Goal: Task Accomplishment & Management: Use online tool/utility

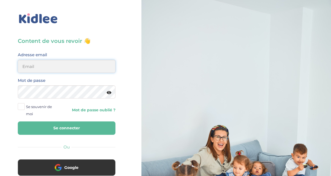
type input "adjoba.hoimian@gmail.com"
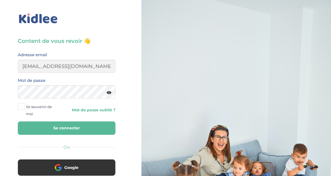
click at [74, 129] on button "Se connecter" at bounding box center [67, 128] width 98 height 13
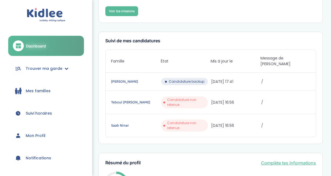
scroll to position [131, 0]
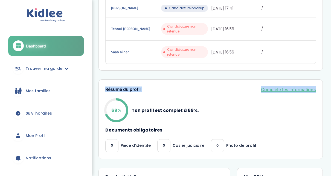
drag, startPoint x: 330, startPoint y: 79, endPoint x: 335, endPoint y: 38, distance: 41.5
click at [331, 38] on html "trouver ma garde Dashboard Mon profil Mes famille Mes documents Dashboard Trouv…" at bounding box center [165, 139] width 331 height 541
click at [327, 32] on div "État de mon profil Tu es officiellement babysitter Kidlee ! Tu vas maintenant p…" at bounding box center [210, 127] width 241 height 501
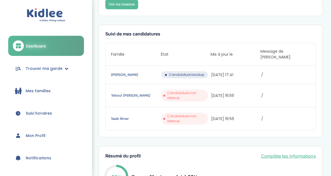
scroll to position [48, 0]
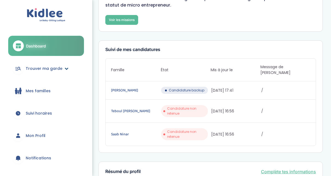
click at [60, 69] on span "Trouver ma garde" at bounding box center [44, 69] width 37 height 6
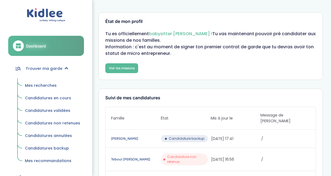
click at [43, 86] on span "Mes recherches" at bounding box center [41, 85] width 32 height 5
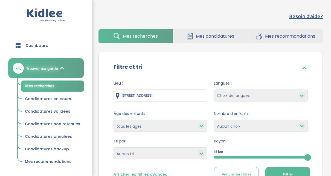
click at [241, 157] on div at bounding box center [261, 157] width 94 height 2
click at [281, 171] on button "Filtrer" at bounding box center [287, 174] width 45 height 15
click at [289, 172] on span "Filtrer" at bounding box center [288, 175] width 10 height 6
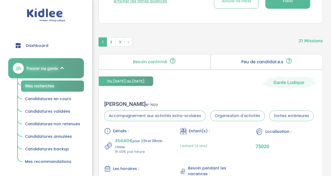
scroll to position [179, 0]
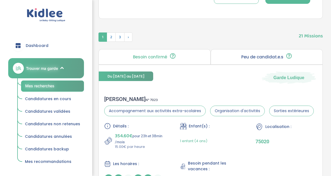
click at [222, 56] on div "Peu de candidat.e.s 🔍 D’autres personnes ont déjà postulé. Tu peux encore faire…" at bounding box center [267, 57] width 112 height 16
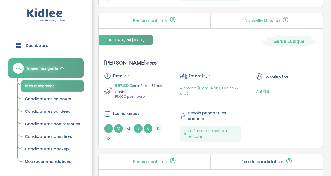
scroll to position [833, 0]
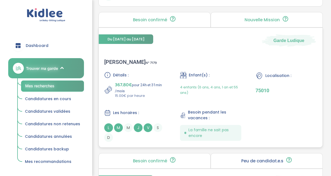
click at [122, 60] on div "Clotilde R . N° 7179" at bounding box center [130, 62] width 53 height 7
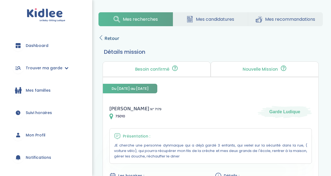
click at [105, 38] on span "Retour" at bounding box center [112, 39] width 15 height 8
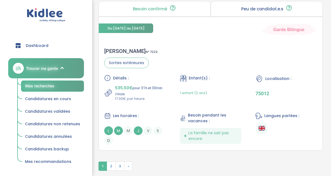
scroll to position [1599, 0]
click at [129, 164] on span "›" at bounding box center [128, 166] width 8 height 9
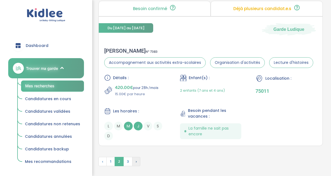
scroll to position [1596, 0]
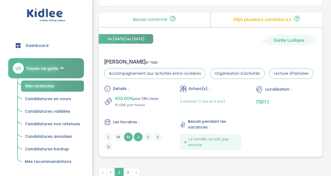
click at [118, 59] on div "Virginie C . N° 7383" at bounding box center [208, 62] width 209 height 7
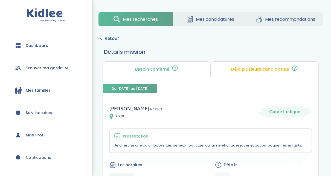
click at [103, 37] on icon at bounding box center [100, 37] width 5 height 5
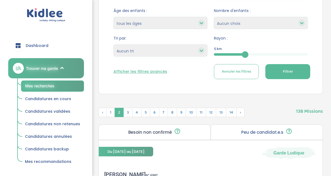
scroll to position [99, 0]
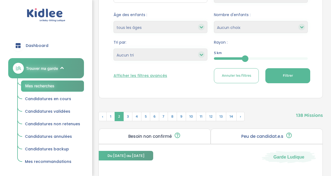
click at [289, 74] on span "Filtrer" at bounding box center [288, 76] width 10 height 6
click at [109, 117] on span "2" at bounding box center [111, 116] width 9 height 9
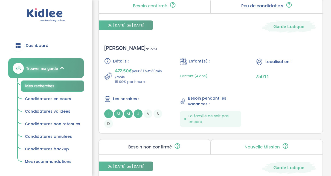
scroll to position [230, 0]
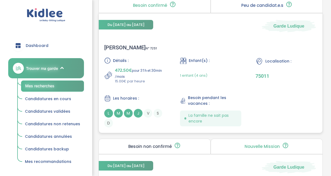
click at [117, 49] on div "Anne H . N° 7251" at bounding box center [130, 47] width 53 height 7
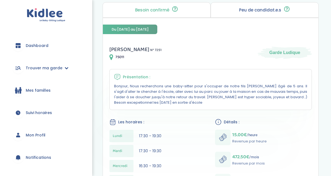
scroll to position [22, 0]
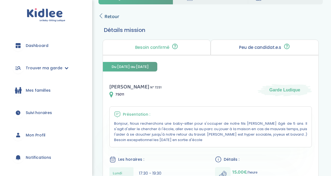
click at [101, 17] on icon at bounding box center [100, 15] width 5 height 5
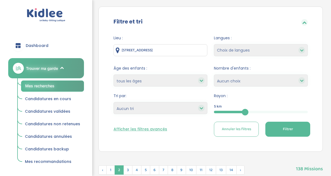
scroll to position [44, 0]
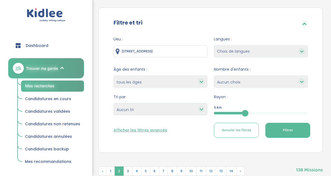
click at [288, 130] on span "Filtrer" at bounding box center [288, 131] width 10 height 6
click at [111, 173] on span "2" at bounding box center [111, 171] width 9 height 9
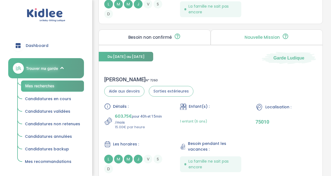
scroll to position [351, 0]
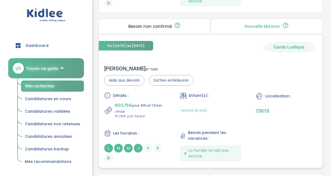
click at [122, 105] on span "603.75€" at bounding box center [123, 106] width 17 height 8
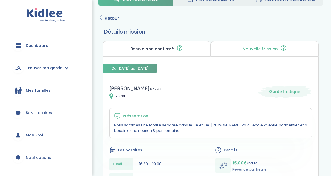
scroll to position [15, 0]
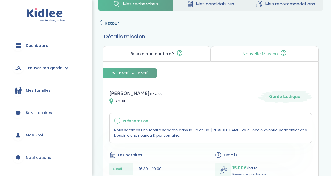
click at [106, 21] on span "Retour" at bounding box center [112, 23] width 15 height 8
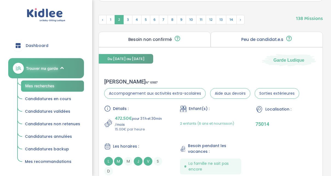
scroll to position [42, 0]
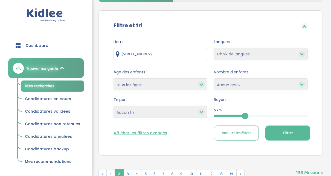
click at [279, 134] on button "Filtrer" at bounding box center [287, 133] width 45 height 15
click at [112, 172] on span "2" at bounding box center [111, 174] width 9 height 9
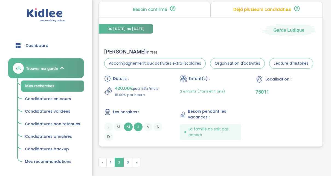
scroll to position [1617, 0]
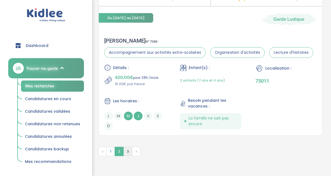
click at [129, 147] on span "3" at bounding box center [127, 151] width 9 height 9
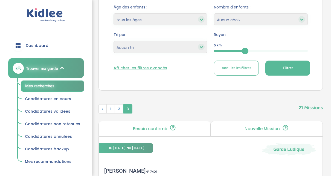
scroll to position [59, 0]
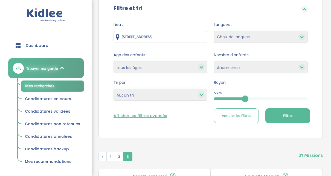
click at [268, 98] on div "5" at bounding box center [261, 99] width 94 height 2
click at [274, 114] on button "Filtrer" at bounding box center [287, 116] width 45 height 15
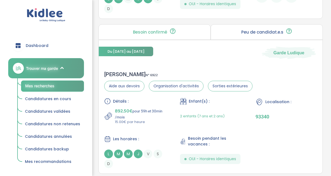
scroll to position [683, 0]
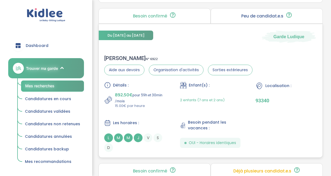
drag, startPoint x: 114, startPoint y: 53, endPoint x: 110, endPoint y: 55, distance: 5.0
click at [110, 55] on div "Bilal H . N° 6922" at bounding box center [178, 58] width 148 height 7
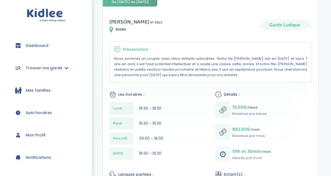
scroll to position [88, 0]
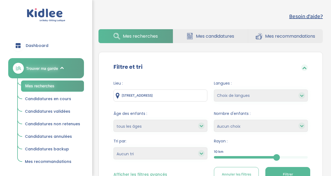
scroll to position [77, 0]
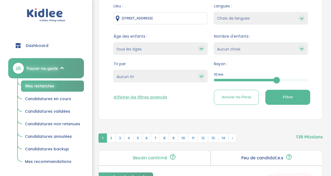
click at [297, 99] on button "Filtrer" at bounding box center [287, 97] width 45 height 15
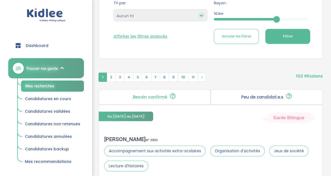
scroll to position [198, 0]
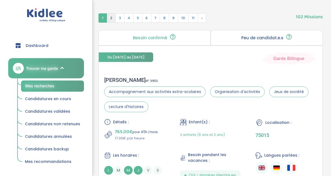
click at [111, 17] on span "2" at bounding box center [111, 17] width 9 height 9
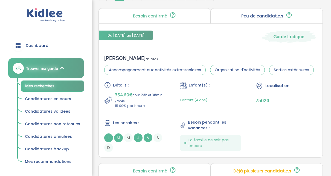
scroll to position [231, 0]
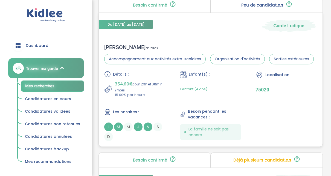
click at [113, 46] on div "CLARISSE M . N° 7023" at bounding box center [209, 47] width 210 height 7
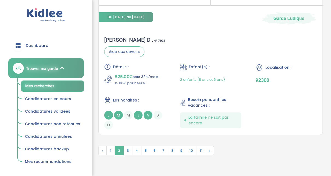
scroll to position [1588, 0]
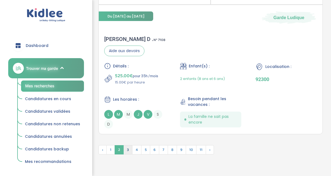
click at [126, 149] on span "3" at bounding box center [127, 150] width 9 height 9
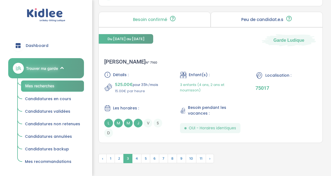
scroll to position [1606, 0]
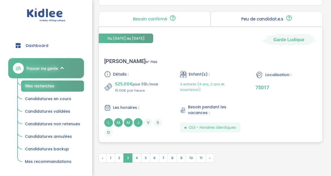
click at [115, 58] on div "Elise D . N° 7160" at bounding box center [130, 61] width 53 height 7
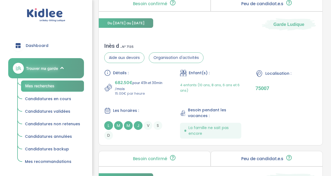
scroll to position [994, 0]
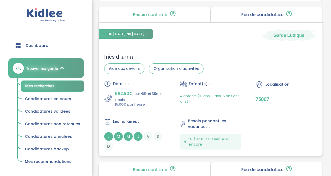
click at [112, 55] on div "Inès d . N° 7135" at bounding box center [153, 57] width 99 height 7
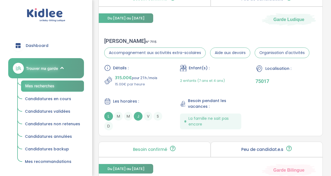
scroll to position [392, 0]
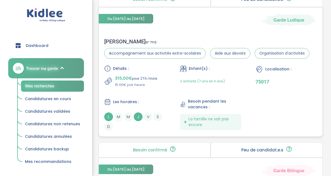
click at [115, 41] on div "Marie S . N° 7115" at bounding box center [206, 41] width 205 height 7
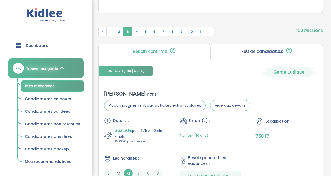
scroll to position [184, 0]
click at [136, 34] on span "4" at bounding box center [136, 31] width 9 height 9
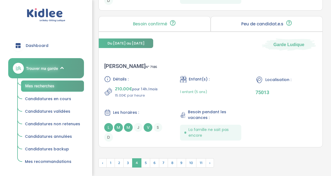
scroll to position [1585, 0]
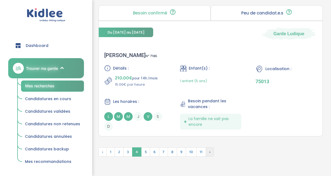
click at [209, 148] on span "›" at bounding box center [210, 152] width 8 height 9
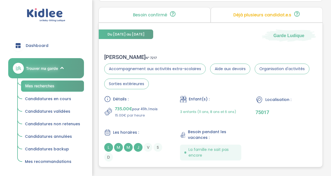
scroll to position [1577, 0]
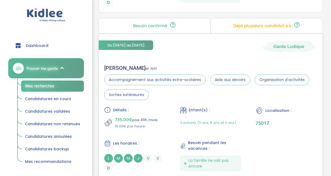
click at [127, 65] on div "Alexandra R . N° 7217" at bounding box center [210, 68] width 213 height 7
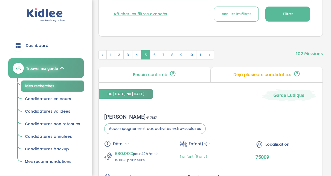
scroll to position [160, 0]
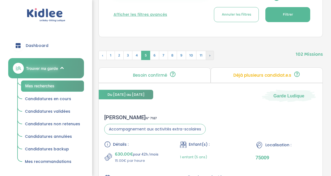
click at [210, 54] on span "›" at bounding box center [210, 55] width 8 height 9
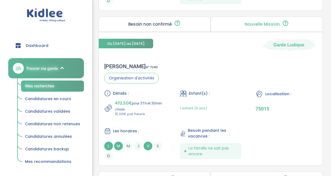
scroll to position [675, 0]
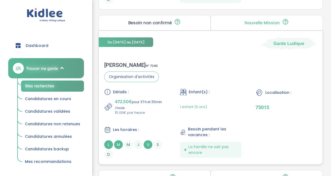
click at [120, 64] on div "Marion C . N° 7240" at bounding box center [131, 65] width 55 height 7
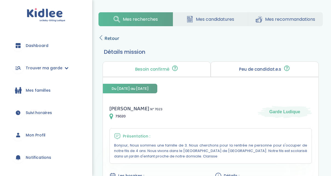
click at [102, 37] on icon at bounding box center [100, 37] width 5 height 5
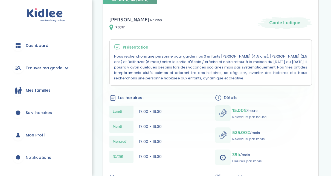
scroll to position [66, 0]
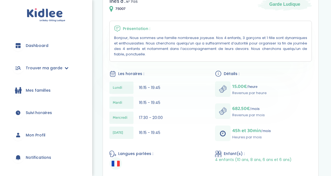
scroll to position [109, 0]
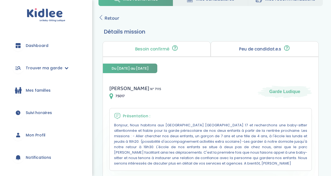
scroll to position [11, 0]
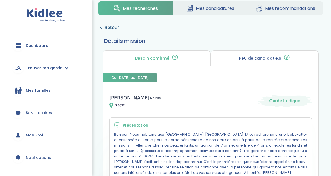
click at [106, 28] on span "Retour" at bounding box center [112, 28] width 15 height 8
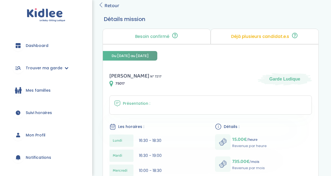
scroll to position [22, 0]
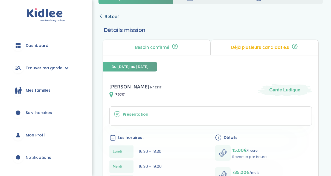
click at [105, 18] on span "Retour" at bounding box center [112, 17] width 15 height 8
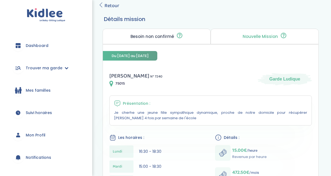
scroll to position [22, 0]
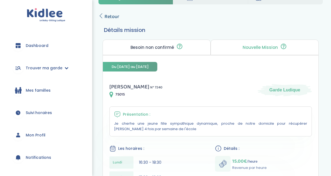
click at [104, 14] on link "Retour" at bounding box center [108, 17] width 21 height 8
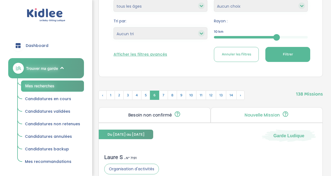
click at [291, 55] on span "Filtrer" at bounding box center [288, 55] width 10 height 6
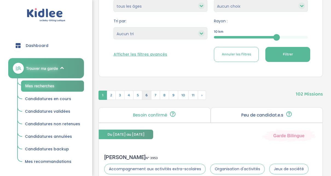
click at [146, 96] on span "6" at bounding box center [146, 95] width 9 height 9
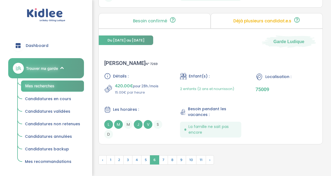
scroll to position [1587, 0]
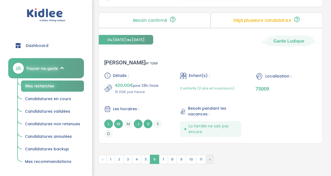
click at [210, 155] on span "›" at bounding box center [210, 159] width 8 height 9
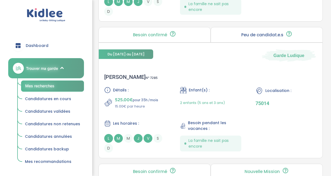
scroll to position [501, 0]
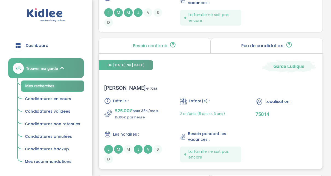
click at [123, 85] on div "[PERSON_NAME] N° 7285" at bounding box center [130, 88] width 53 height 7
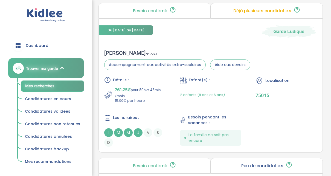
scroll to position [369, 0]
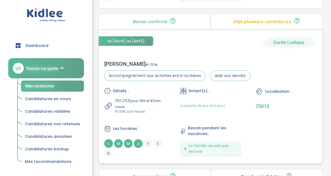
click at [112, 62] on div "[PERSON_NAME] N° 7274" at bounding box center [177, 64] width 146 height 7
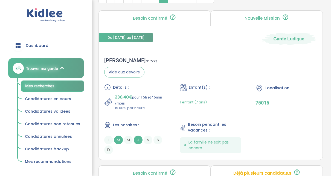
scroll to position [216, 0]
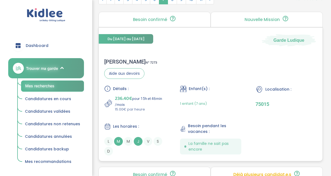
click at [120, 62] on div "[PERSON_NAME] N° 7273" at bounding box center [130, 62] width 53 height 7
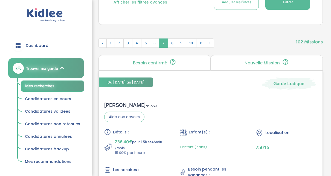
scroll to position [172, 0]
click at [171, 43] on span "8" at bounding box center [172, 43] width 9 height 9
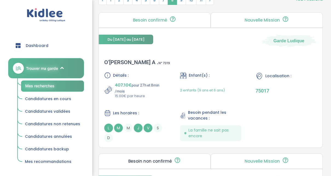
scroll to position [216, 0]
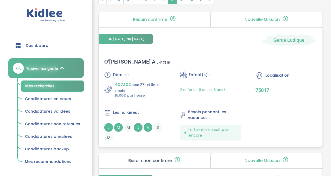
click at [127, 63] on div "O’[PERSON_NAME] A . N° 7319" at bounding box center [137, 62] width 66 height 7
click at [116, 61] on div "O’Loughlin A . N° 7319" at bounding box center [137, 62] width 66 height 7
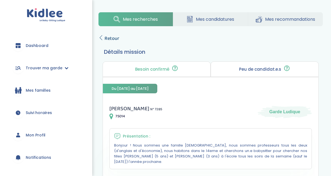
click at [113, 39] on span "Retour" at bounding box center [112, 39] width 15 height 8
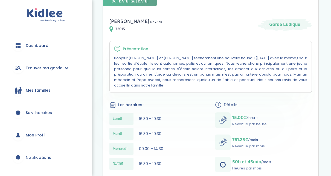
scroll to position [77, 0]
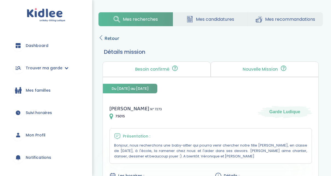
click at [101, 38] on icon at bounding box center [100, 37] width 5 height 5
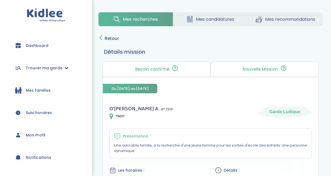
click at [102, 37] on icon at bounding box center [100, 37] width 5 height 5
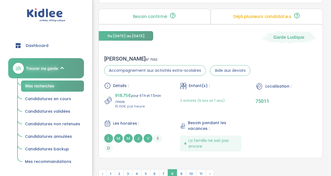
scroll to position [1606, 0]
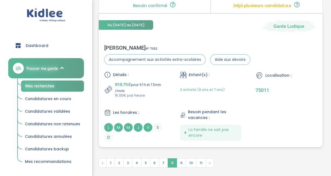
click at [117, 45] on div "Maryse F . N° 7352" at bounding box center [177, 48] width 146 height 7
click at [179, 159] on span "9" at bounding box center [181, 163] width 9 height 9
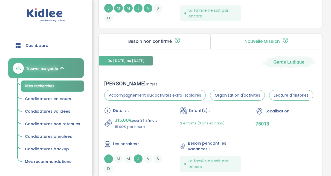
scroll to position [1421, 0]
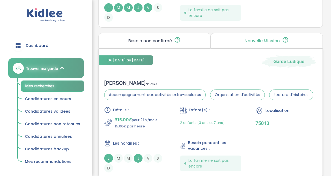
click at [118, 81] on div "louise f . N° 7375" at bounding box center [208, 83] width 209 height 7
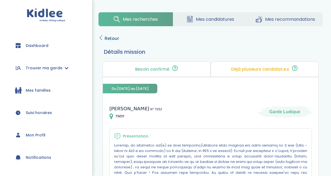
click at [105, 41] on span "Retour" at bounding box center [112, 39] width 15 height 8
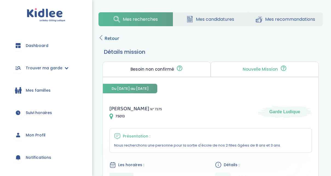
click at [102, 36] on icon at bounding box center [100, 37] width 5 height 5
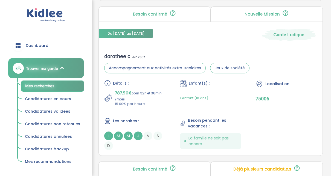
scroll to position [1137, 0]
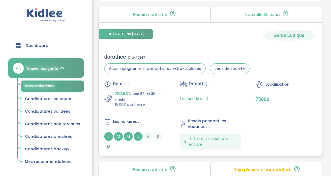
click at [120, 54] on div "dorothee c . N° 7367" at bounding box center [176, 57] width 145 height 7
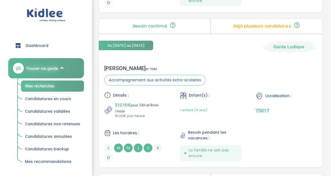
scroll to position [666, 0]
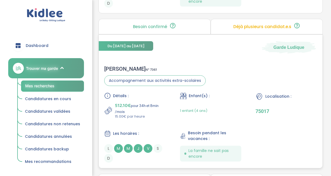
click at [120, 68] on div "[PERSON_NAME] N° 7361" at bounding box center [154, 69] width 101 height 7
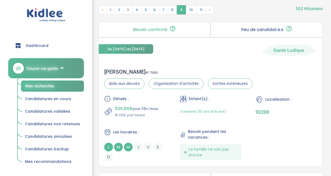
scroll to position [207, 0]
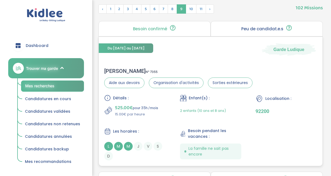
click at [117, 71] on div "[PERSON_NAME] N° 7355" at bounding box center [178, 71] width 148 height 7
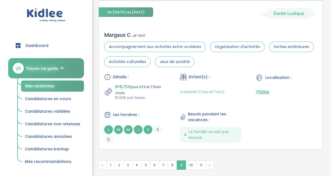
scroll to position [1653, 0]
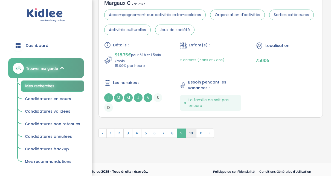
click at [187, 129] on span "10" at bounding box center [191, 133] width 11 height 9
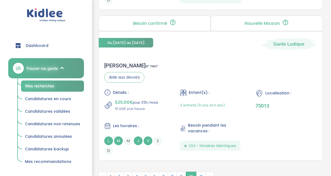
scroll to position [1612, 0]
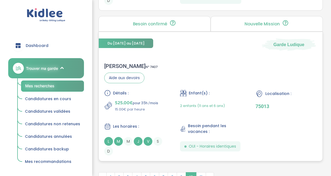
click at [115, 63] on div "[PERSON_NAME] N° 7407" at bounding box center [130, 66] width 53 height 7
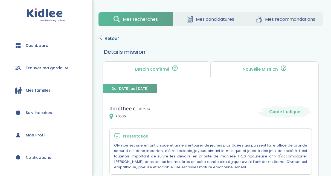
click at [100, 39] on icon at bounding box center [100, 37] width 5 height 5
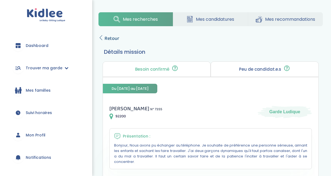
click at [101, 36] on icon at bounding box center [100, 37] width 5 height 5
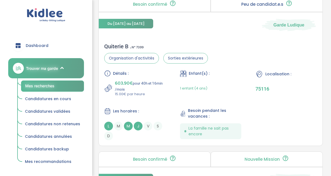
scroll to position [999, 0]
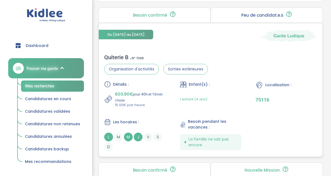
click at [120, 57] on div "Quiterie B . N° 7399" at bounding box center [156, 57] width 104 height 7
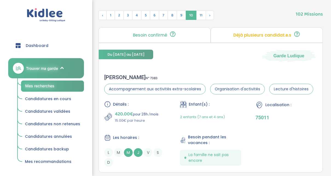
scroll to position [190, 0]
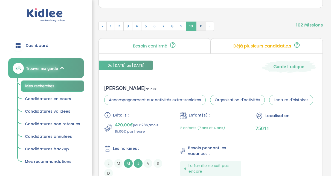
drag, startPoint x: 198, startPoint y: 28, endPoint x: 196, endPoint y: 25, distance: 3.8
click at [196, 25] on span "11" at bounding box center [201, 26] width 10 height 9
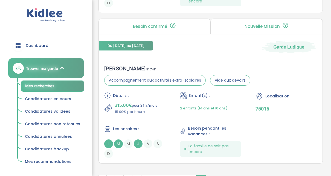
scroll to position [376, 0]
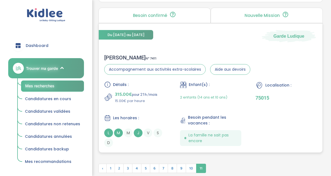
click at [114, 56] on div "Sarah D . N° 7411" at bounding box center [177, 57] width 146 height 7
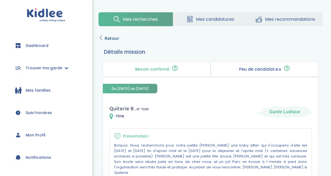
click at [103, 36] on icon at bounding box center [100, 37] width 5 height 5
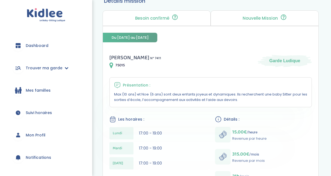
scroll to position [33, 0]
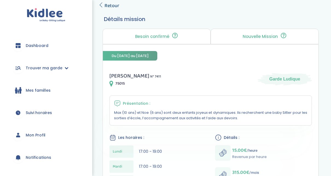
click at [108, 5] on span "Retour" at bounding box center [112, 6] width 15 height 8
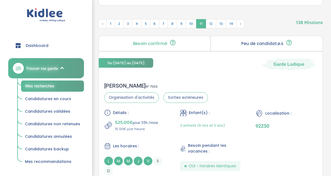
scroll to position [179, 0]
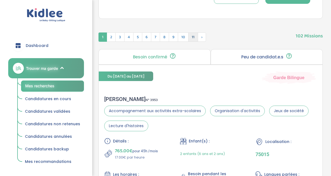
click at [194, 37] on span "11" at bounding box center [193, 37] width 10 height 9
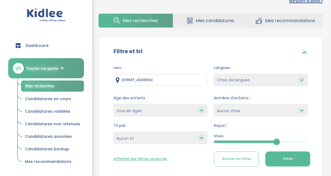
scroll to position [0, 0]
